Goal: Information Seeking & Learning: Learn about a topic

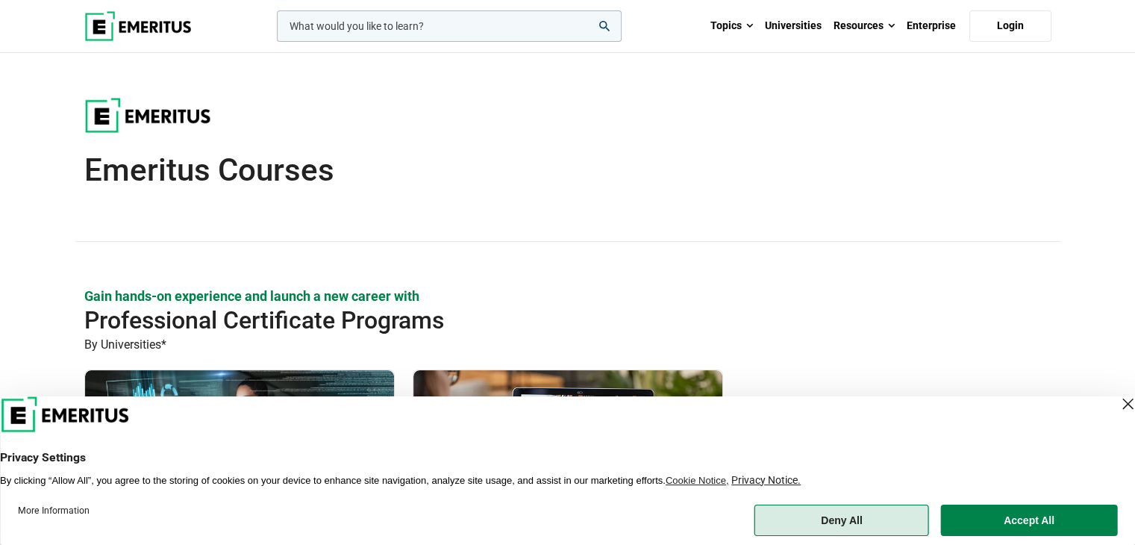
click at [838, 525] on button "Deny All" at bounding box center [842, 520] width 175 height 31
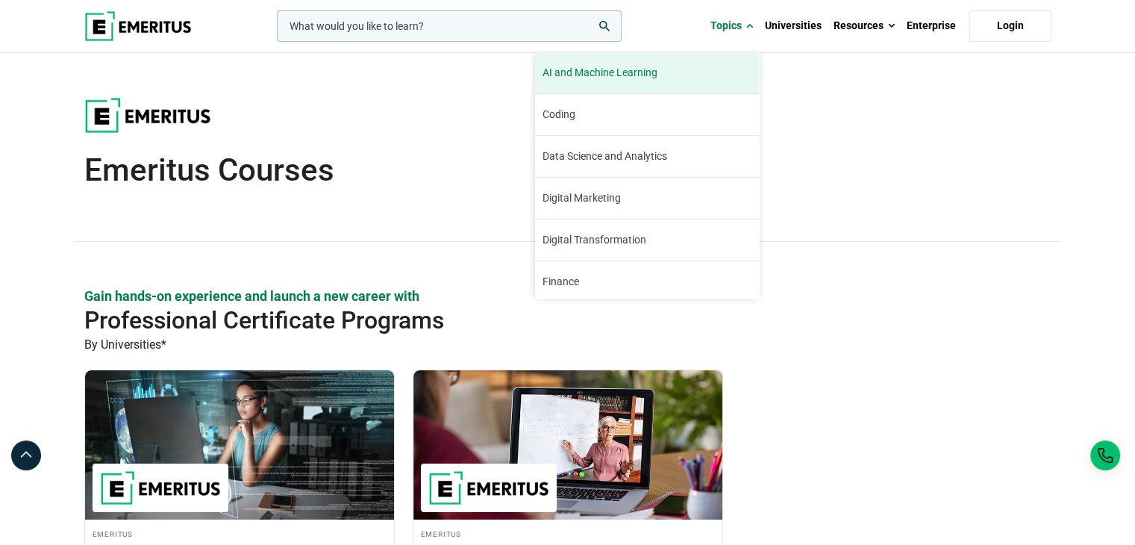
click at [701, 61] on link "AI and Machine Learning By 2023, 40 percent of infrastructure and operations te…" at bounding box center [647, 72] width 224 height 41
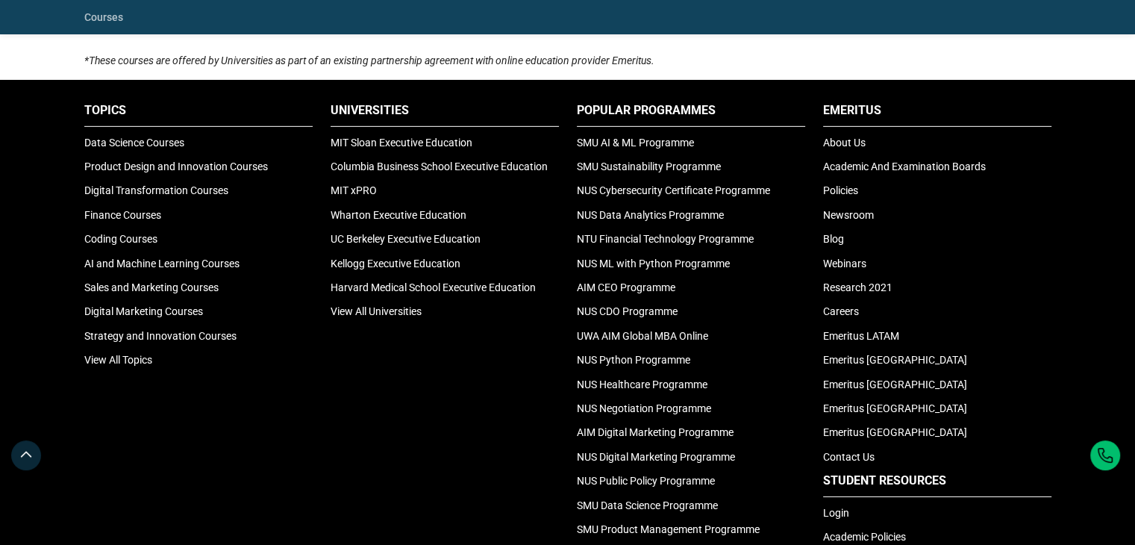
scroll to position [4642, 0]
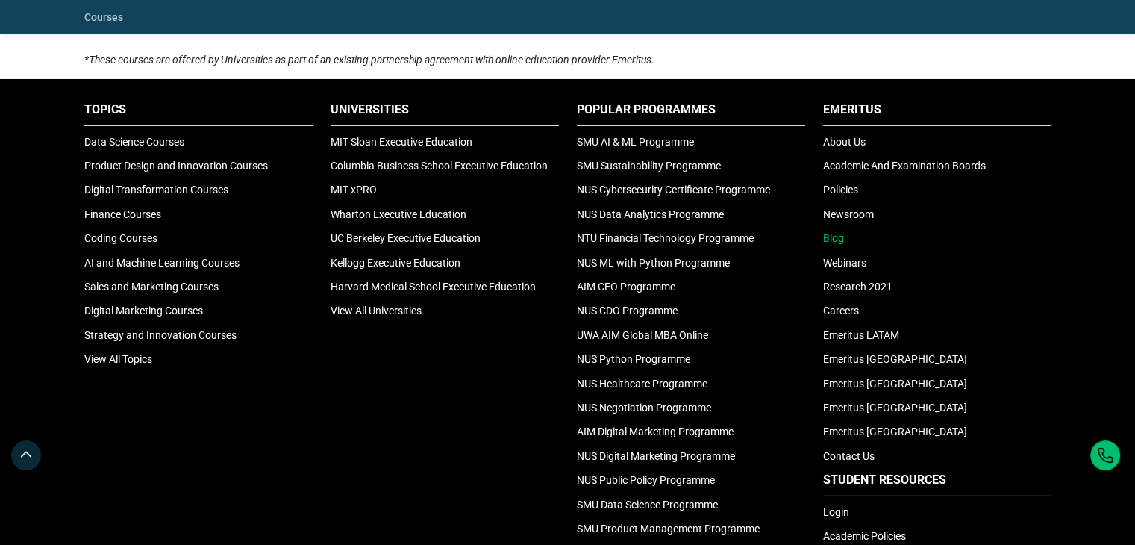
click at [834, 232] on link "Blog" at bounding box center [833, 238] width 21 height 12
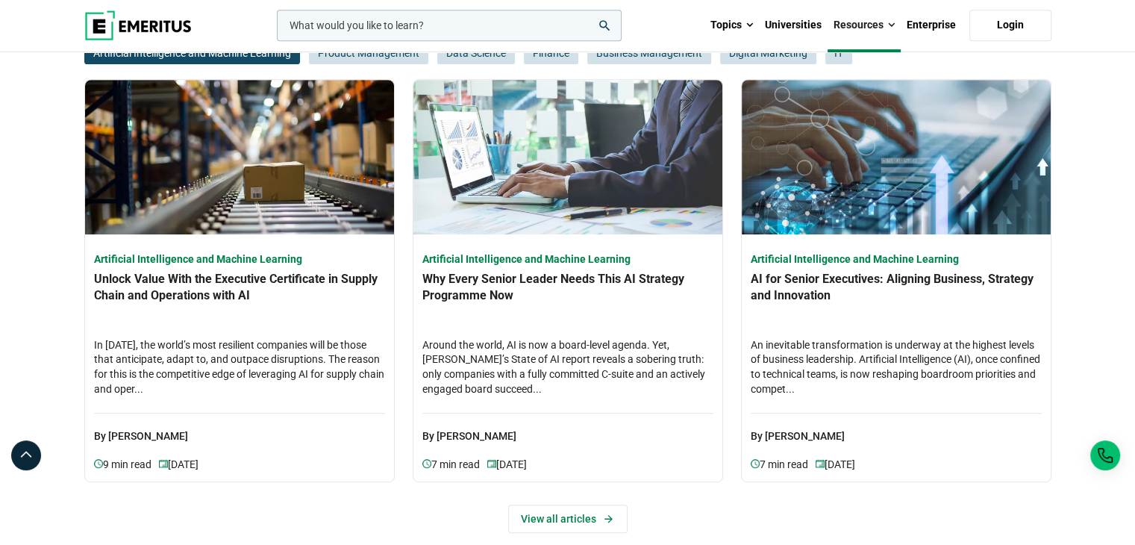
scroll to position [736, 0]
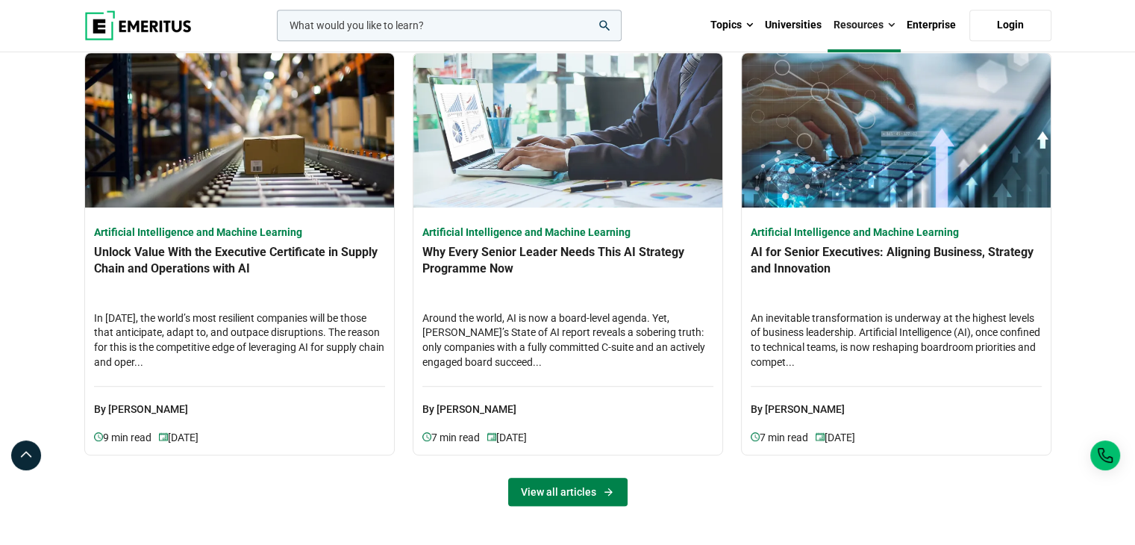
click at [573, 496] on link "View all articles" at bounding box center [567, 492] width 119 height 28
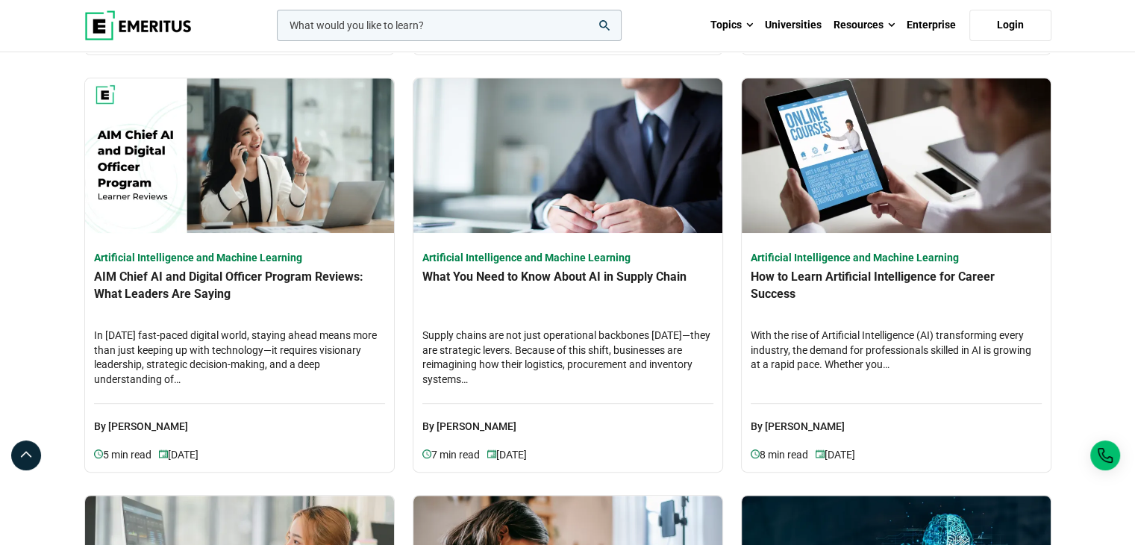
scroll to position [478, 0]
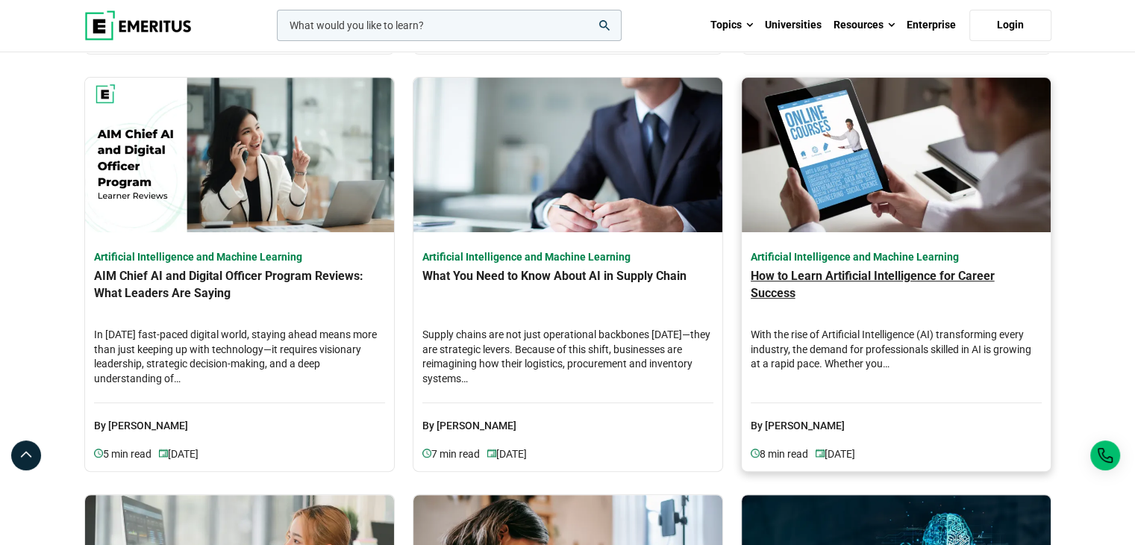
click at [871, 299] on h4 "How to Learn Artificial Intelligence for Career Success" at bounding box center [896, 294] width 291 height 52
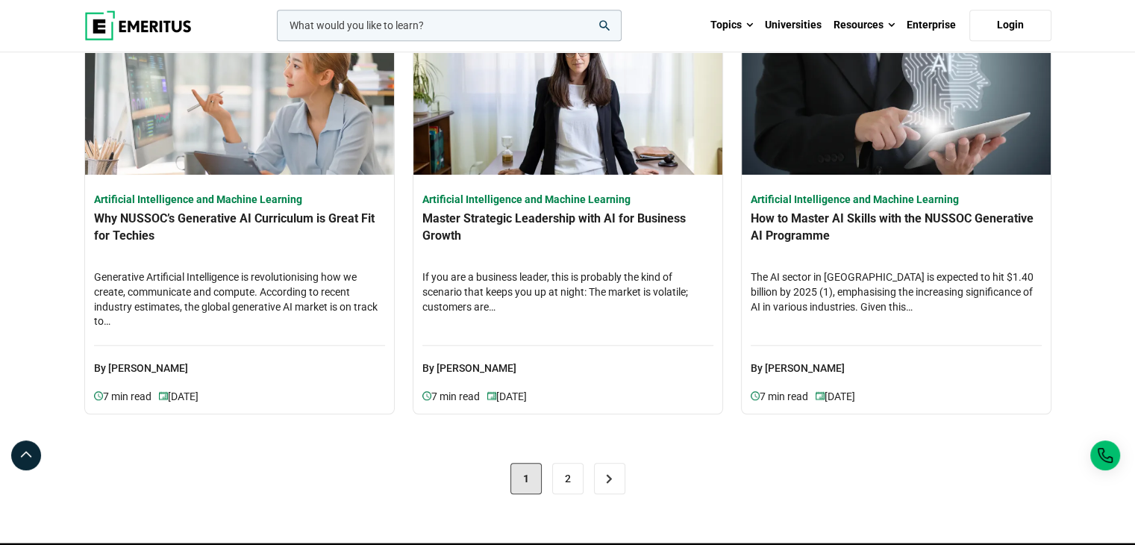
scroll to position [1370, 0]
click at [558, 478] on link "2" at bounding box center [567, 478] width 31 height 31
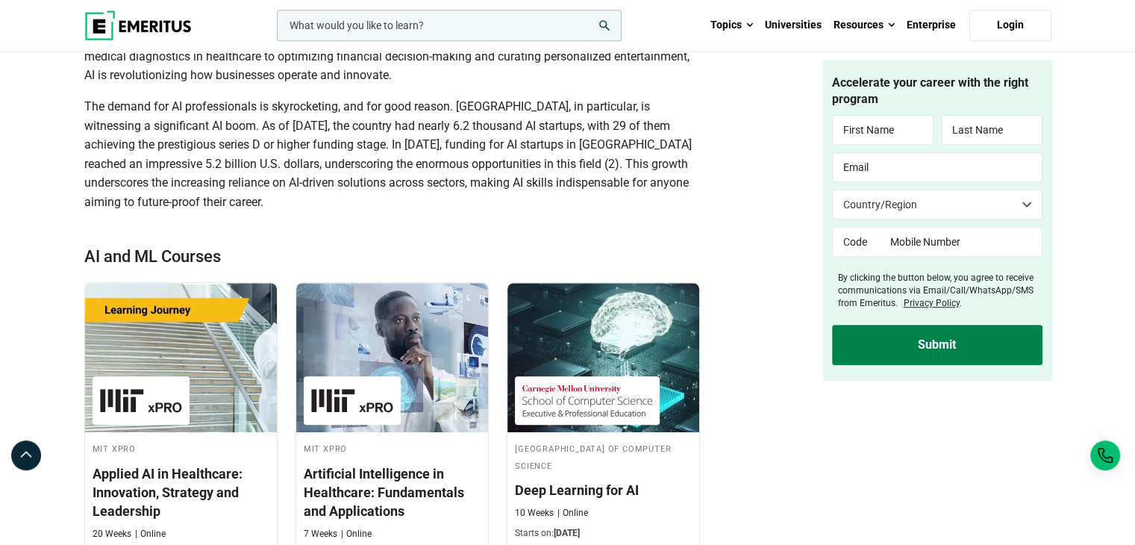
scroll to position [1036, 0]
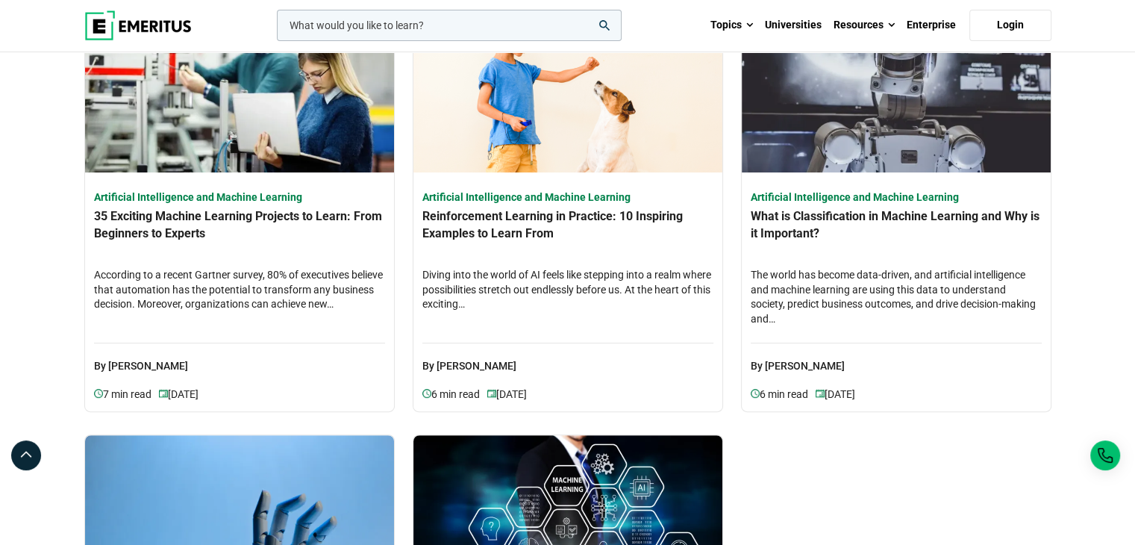
scroll to position [540, 0]
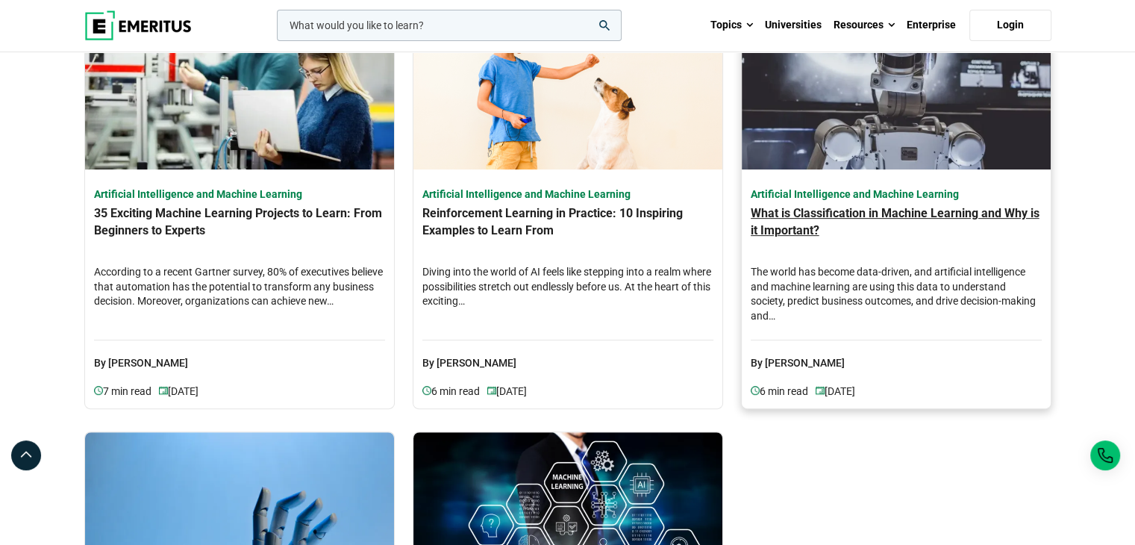
click at [850, 243] on h4 "What is Classification in Machine Learning and Why is it Important?" at bounding box center [896, 231] width 291 height 52
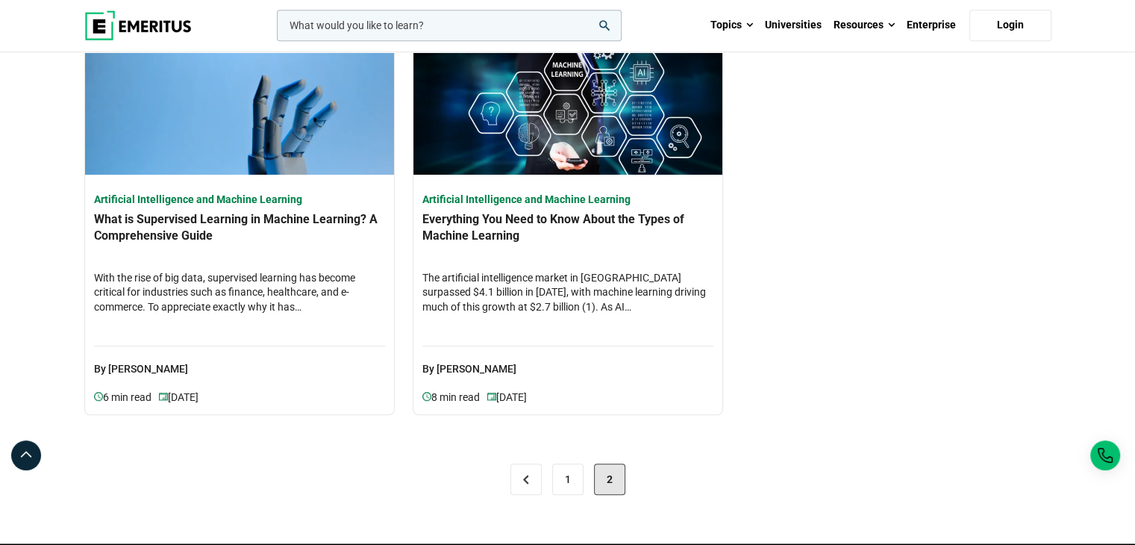
scroll to position [961, 0]
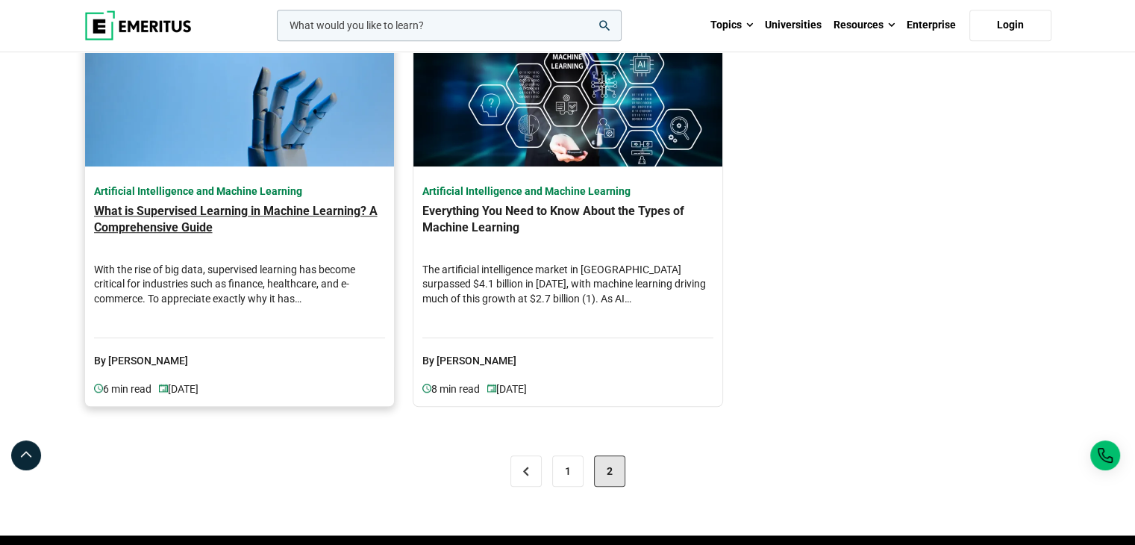
click at [332, 252] on h4 "What is Supervised Learning in Machine Learning? A Comprehensive Guide" at bounding box center [239, 229] width 291 height 52
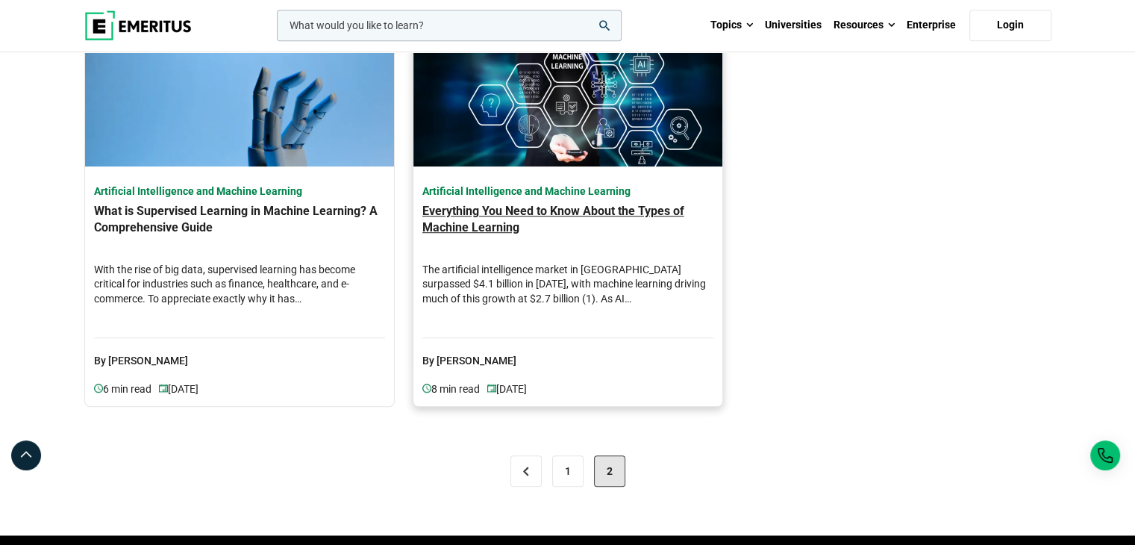
click at [493, 228] on h4 "Everything You Need to Know About the Types of Machine Learning" at bounding box center [567, 229] width 291 height 52
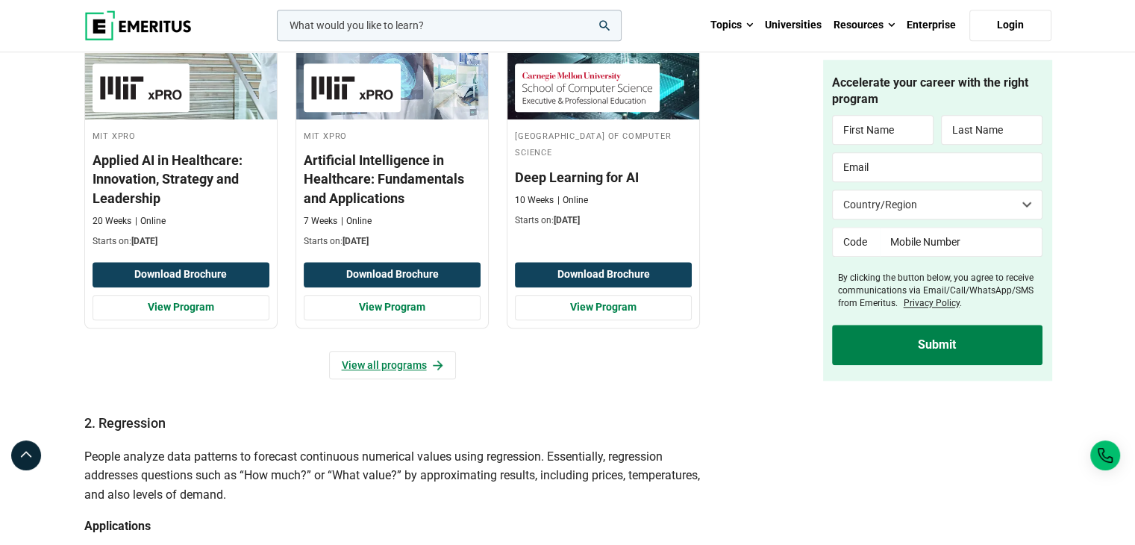
scroll to position [1486, 0]
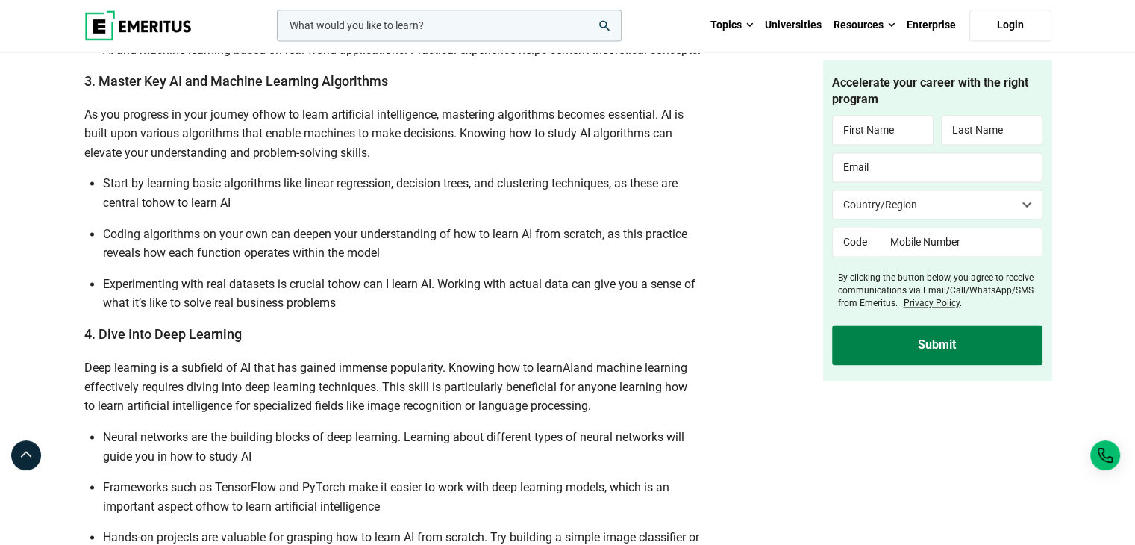
scroll to position [2134, 0]
